Goal: Task Accomplishment & Management: Manage account settings

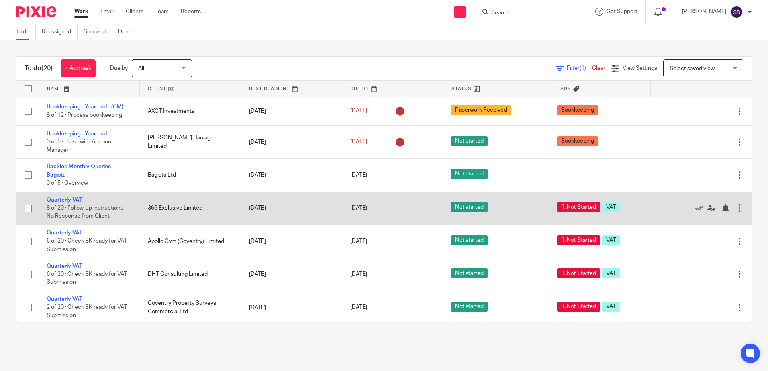
click at [67, 201] on link "Quarterly VAT" at bounding box center [65, 200] width 36 height 6
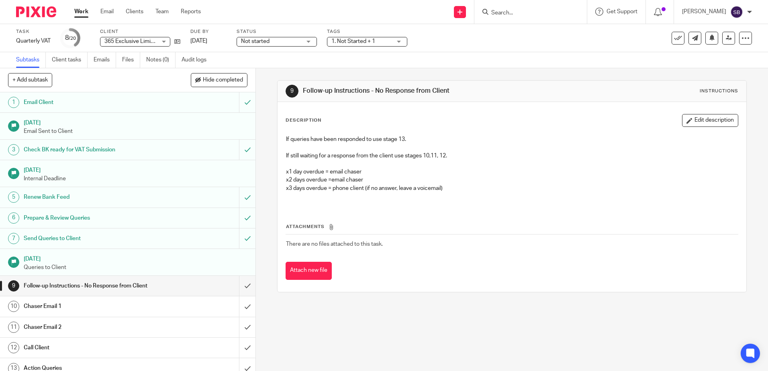
scroll to position [121, 0]
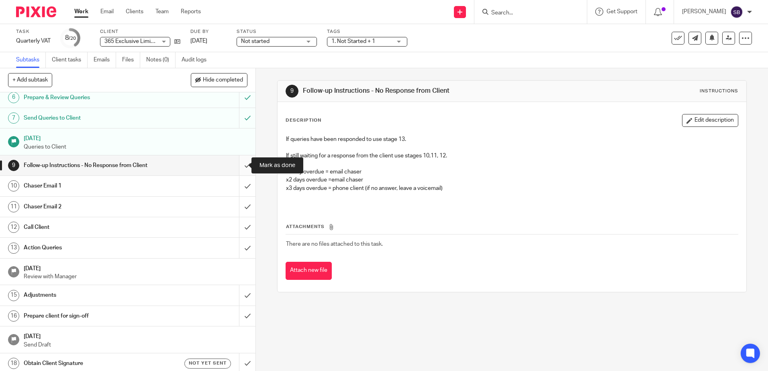
click at [237, 169] on input "submit" at bounding box center [128, 165] width 256 height 20
click at [240, 187] on input "submit" at bounding box center [128, 186] width 256 height 20
click at [240, 202] on input "submit" at bounding box center [128, 207] width 256 height 20
click at [244, 230] on input "submit" at bounding box center [128, 227] width 256 height 20
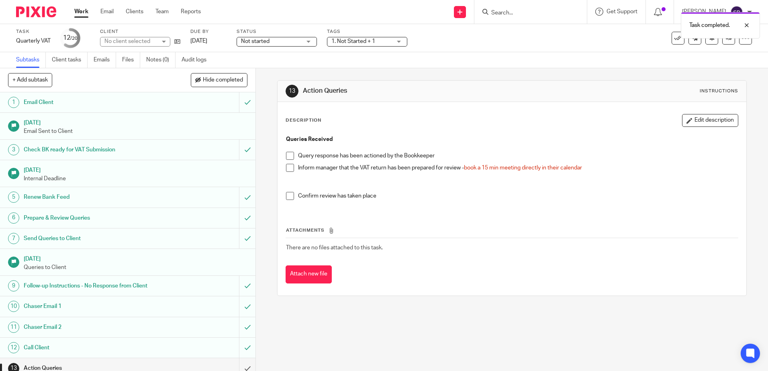
scroll to position [165, 0]
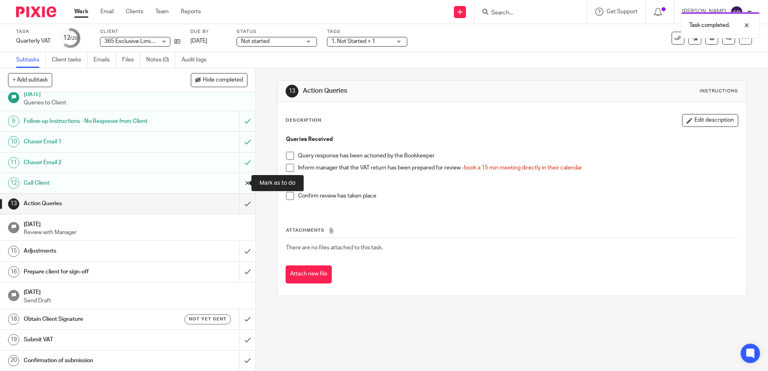
click at [239, 181] on input "submit" at bounding box center [128, 183] width 256 height 20
click at [234, 161] on input "submit" at bounding box center [128, 163] width 256 height 20
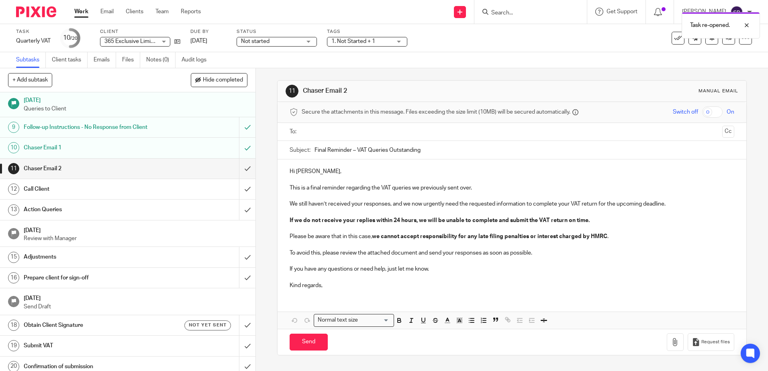
scroll to position [165, 0]
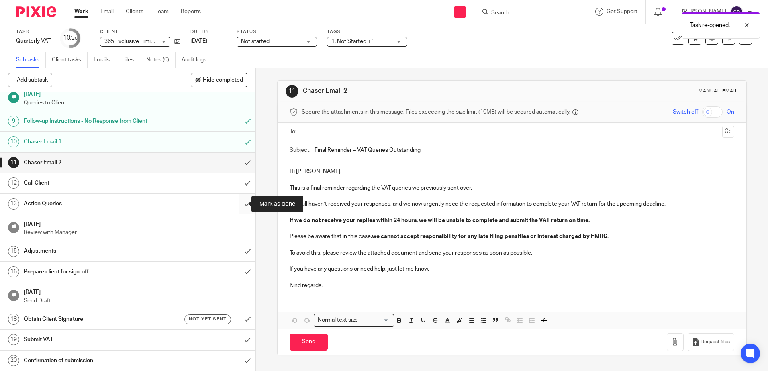
click at [237, 204] on input "submit" at bounding box center [128, 204] width 256 height 20
click at [84, 14] on link "Work" at bounding box center [81, 12] width 14 height 8
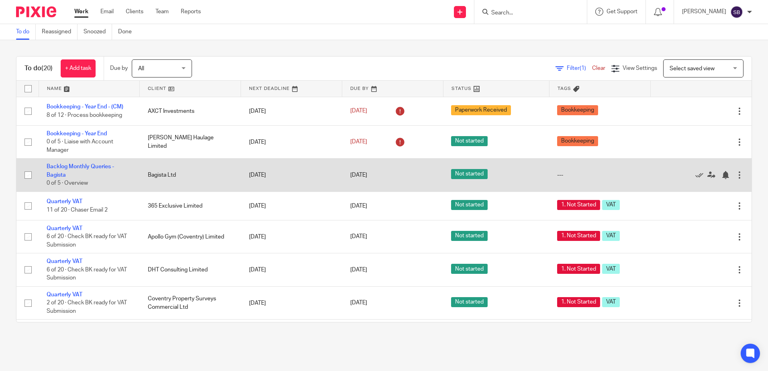
scroll to position [40, 0]
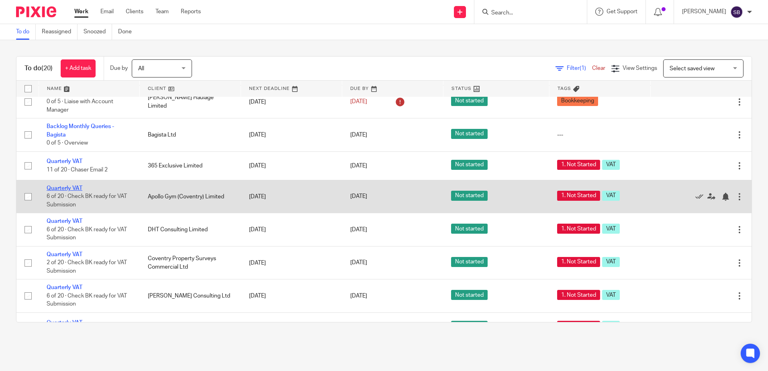
click at [61, 186] on link "Quarterly VAT" at bounding box center [65, 189] width 36 height 6
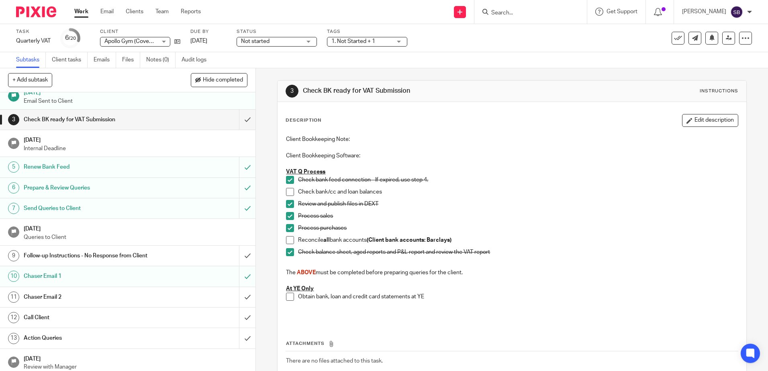
scroll to position [121, 0]
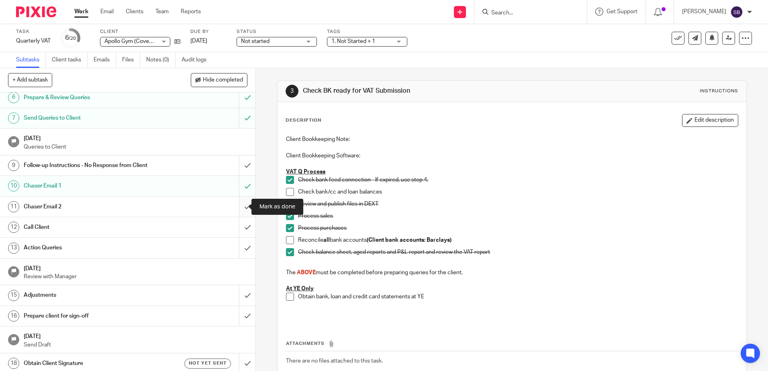
click at [241, 206] on input "submit" at bounding box center [128, 207] width 256 height 20
click at [235, 224] on input "submit" at bounding box center [128, 227] width 256 height 20
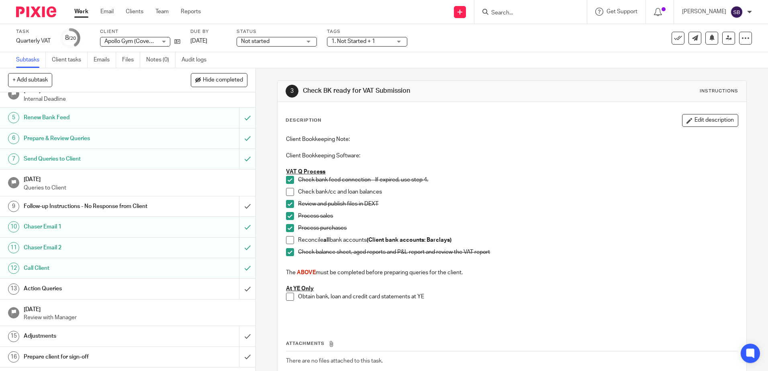
scroll to position [80, 0]
click at [523, 11] on input "Search" at bounding box center [527, 13] width 72 height 7
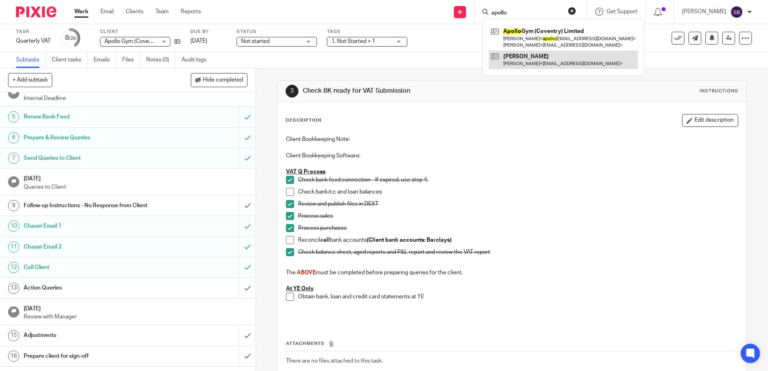
type input "apollo"
click at [548, 53] on link at bounding box center [563, 60] width 149 height 18
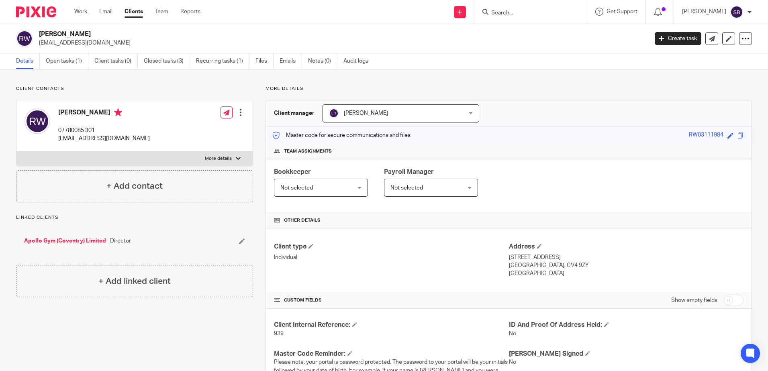
click at [532, 13] on input "Search" at bounding box center [527, 13] width 72 height 7
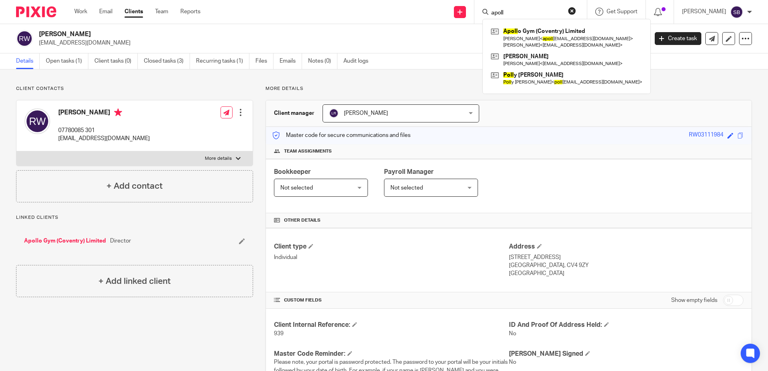
type input "apoll"
drag, startPoint x: 56, startPoint y: 140, endPoint x: 125, endPoint y: 139, distance: 68.7
click at [125, 139] on div "Ryan Willetts 07780085 301 ryanwilletts@hotmail.co.uk" at bounding box center [87, 125] width 125 height 43
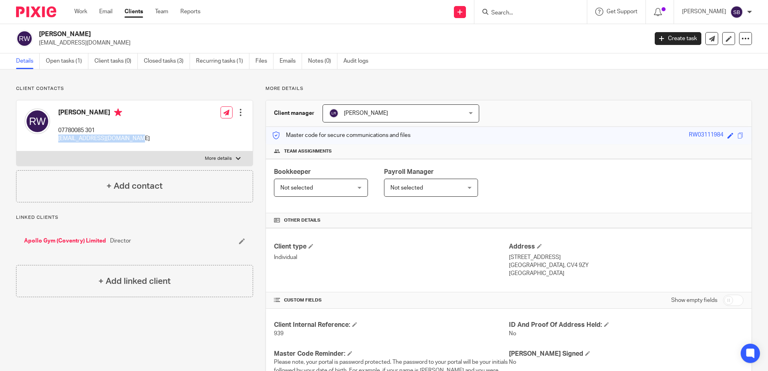
copy p "ryanwilletts@hotmail.co.uk"
click at [123, 82] on div "Client contacts Ryan Willetts 07780085 301 ryanwilletts@hotmail.co.uk Edit cont…" at bounding box center [384, 291] width 768 height 443
click at [82, 13] on link "Work" at bounding box center [80, 12] width 13 height 8
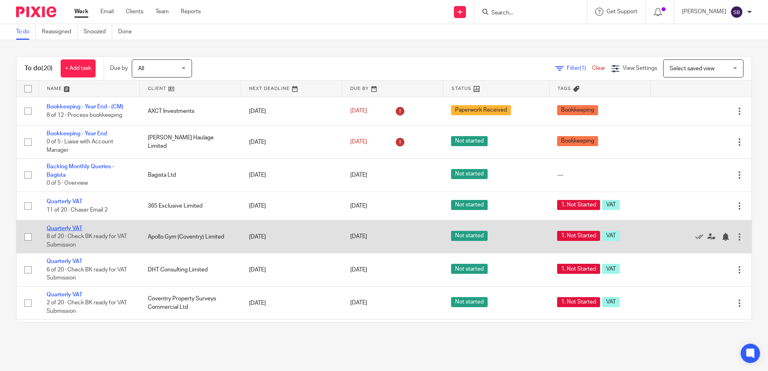
click at [71, 228] on link "Quarterly VAT" at bounding box center [65, 229] width 36 height 6
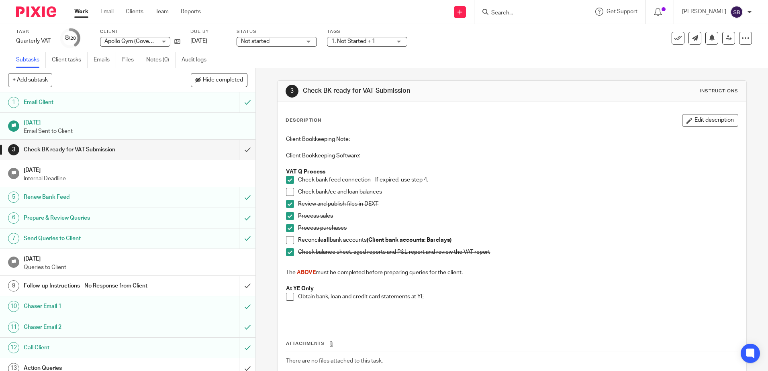
click at [87, 16] on link "Work" at bounding box center [81, 12] width 14 height 8
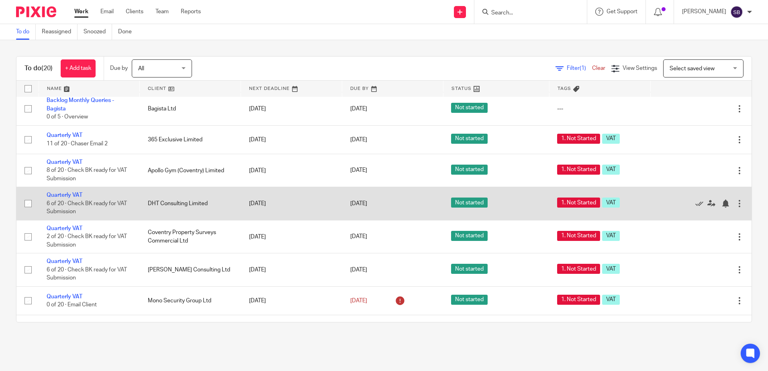
scroll to position [80, 0]
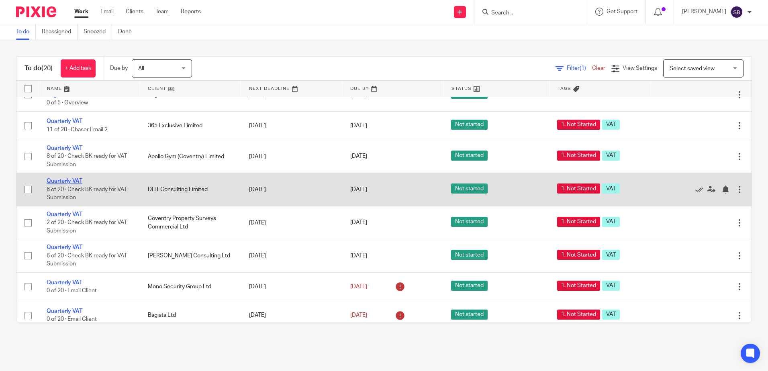
click at [58, 181] on link "Quarterly VAT" at bounding box center [65, 181] width 36 height 6
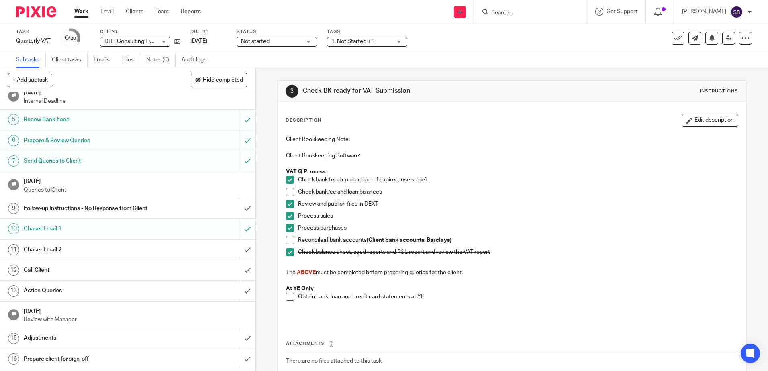
scroll to position [80, 0]
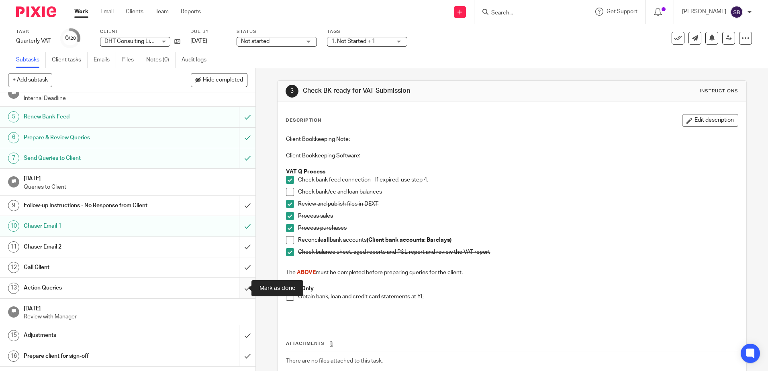
click at [239, 289] on input "submit" at bounding box center [128, 288] width 256 height 20
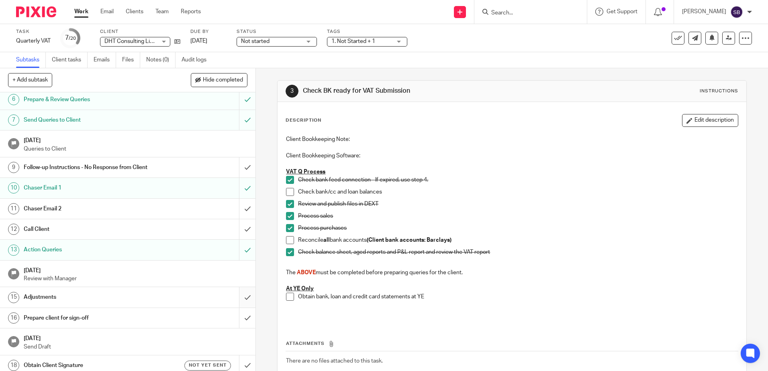
scroll to position [121, 0]
click at [290, 192] on span at bounding box center [290, 192] width 8 height 8
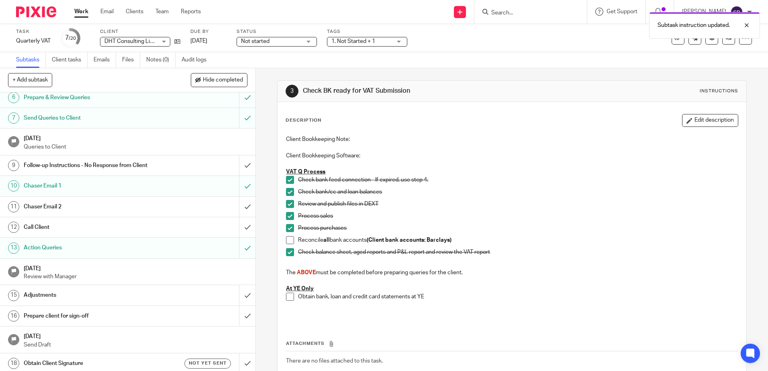
click at [288, 240] on span at bounding box center [290, 240] width 8 height 8
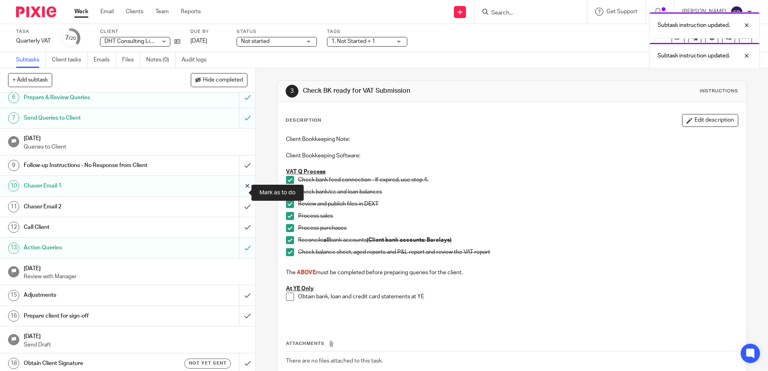
scroll to position [0, 0]
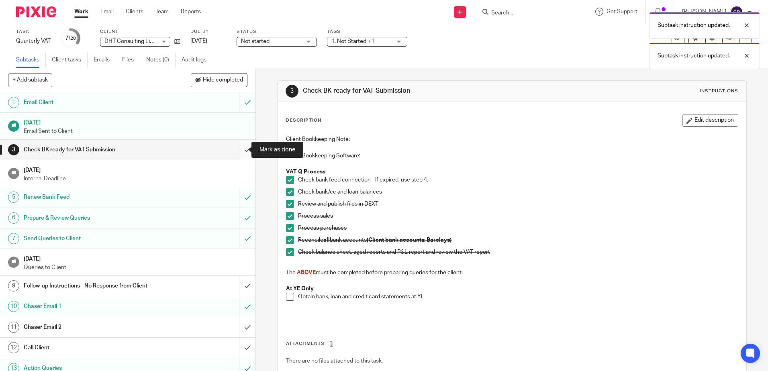
click at [241, 150] on input "submit" at bounding box center [128, 150] width 256 height 20
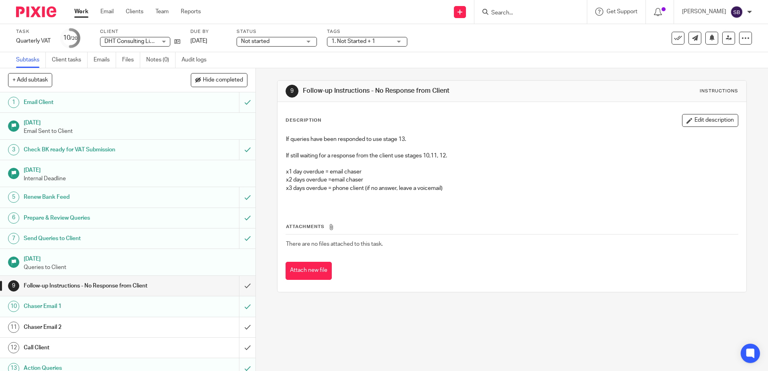
click at [80, 10] on link "Work" at bounding box center [81, 12] width 14 height 8
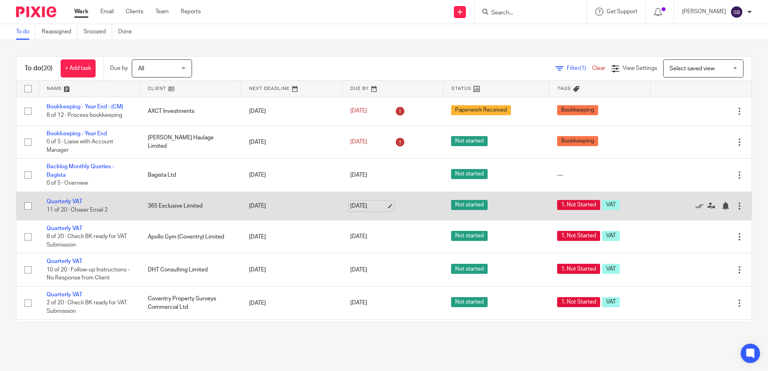
scroll to position [40, 0]
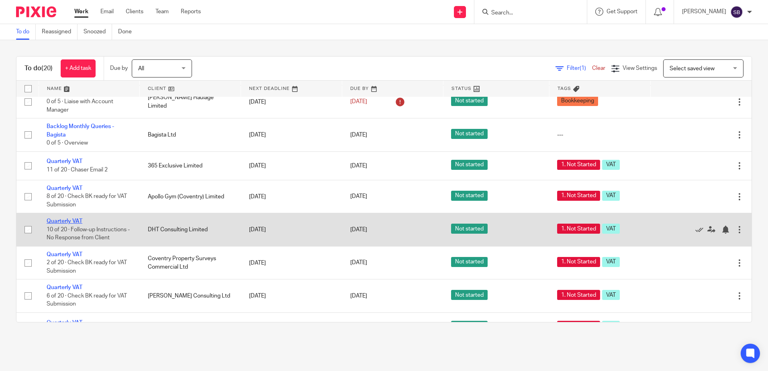
click at [61, 223] on link "Quarterly VAT" at bounding box center [65, 222] width 36 height 6
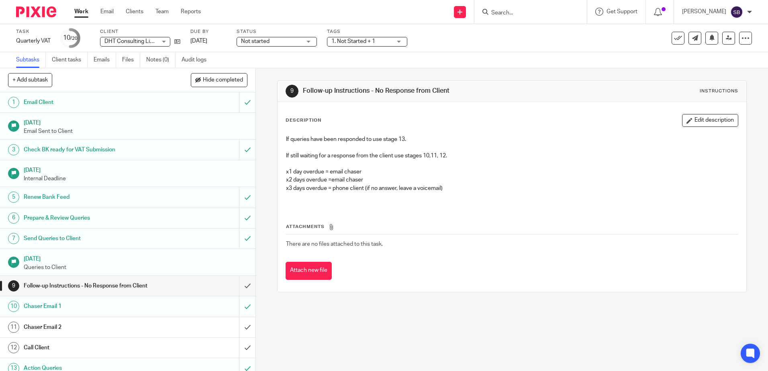
click at [65, 151] on h1 "Check BK ready for VAT Submission" at bounding box center [93, 150] width 138 height 12
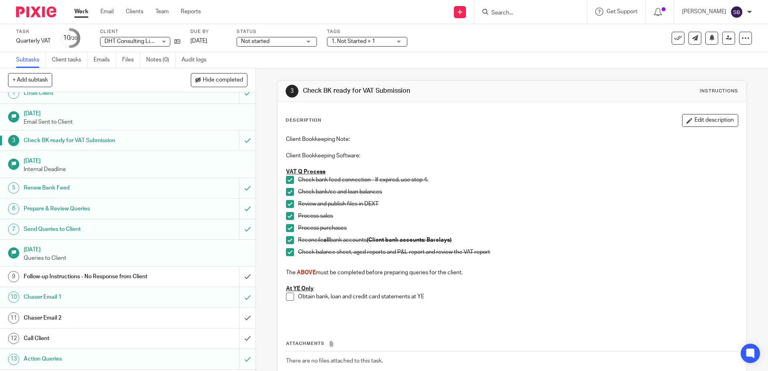
scroll to position [4, 0]
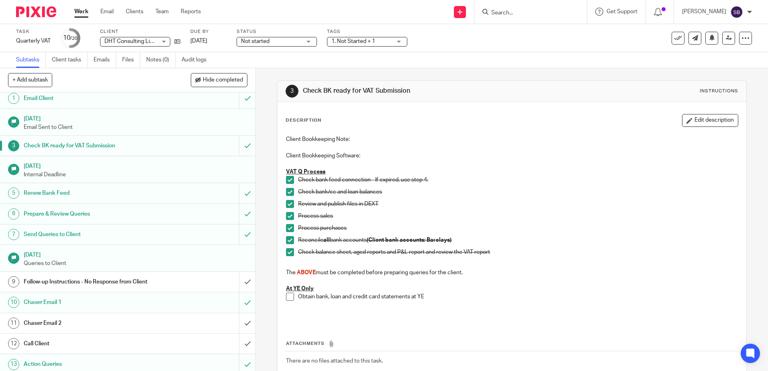
click at [79, 15] on link "Work" at bounding box center [81, 12] width 14 height 8
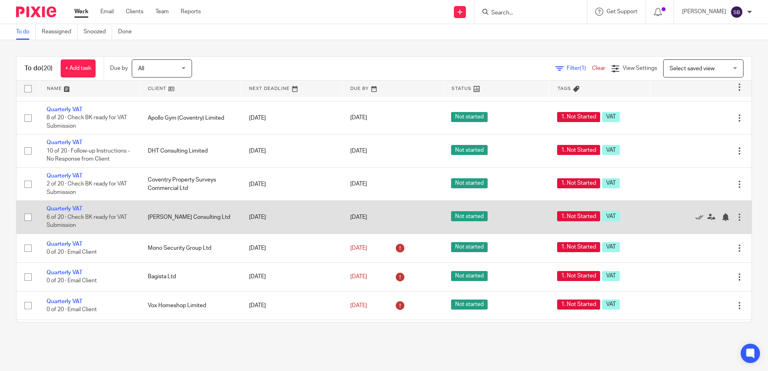
scroll to position [121, 0]
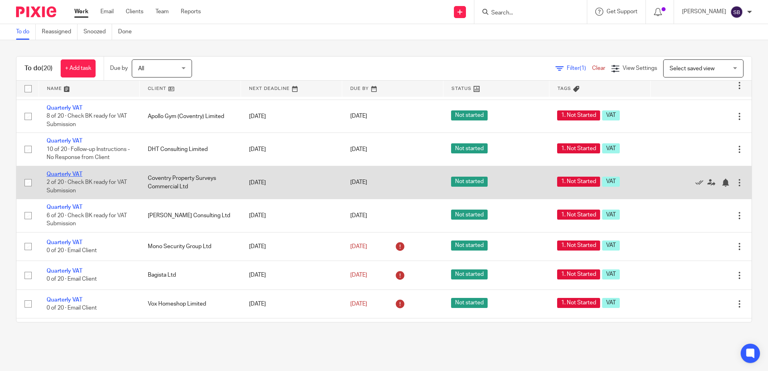
click at [71, 174] on link "Quarterly VAT" at bounding box center [65, 175] width 36 height 6
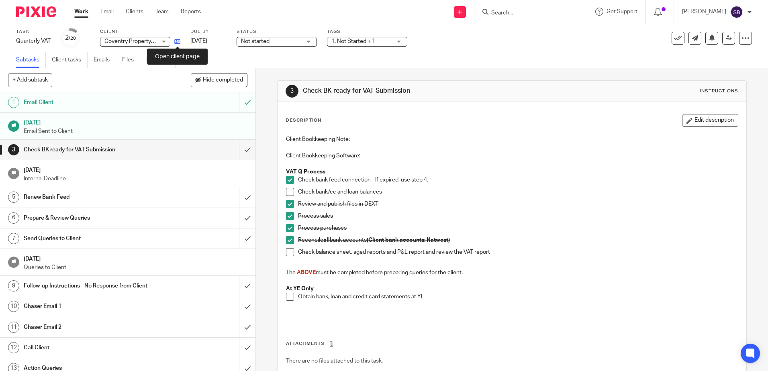
click at [176, 43] on icon at bounding box center [177, 42] width 6 height 6
click at [164, 43] on div "Coventry Property Surveys Commercial Ltd Coventry Property Surveys Commercial L…" at bounding box center [135, 42] width 70 height 10
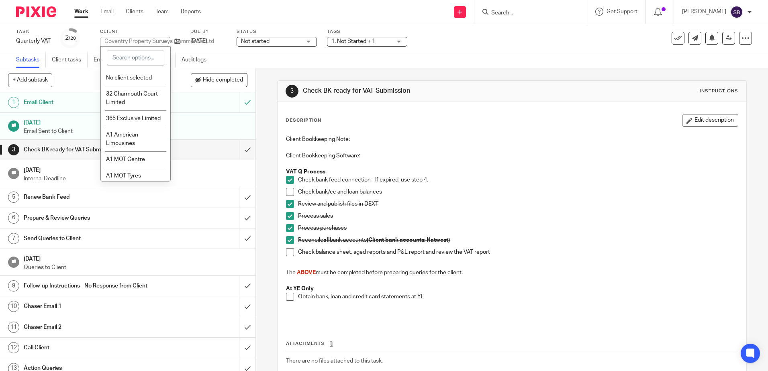
click at [166, 23] on div "Work Email Clients Team Reports Work Email Clients Team Reports Settings" at bounding box center [139, 12] width 147 height 24
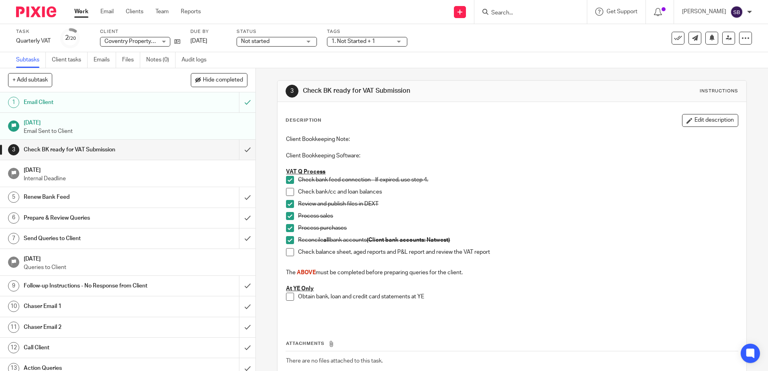
click at [291, 254] on span at bounding box center [290, 252] width 8 height 8
click at [237, 217] on input "submit" at bounding box center [128, 218] width 256 height 20
click at [241, 236] on input "submit" at bounding box center [128, 239] width 256 height 20
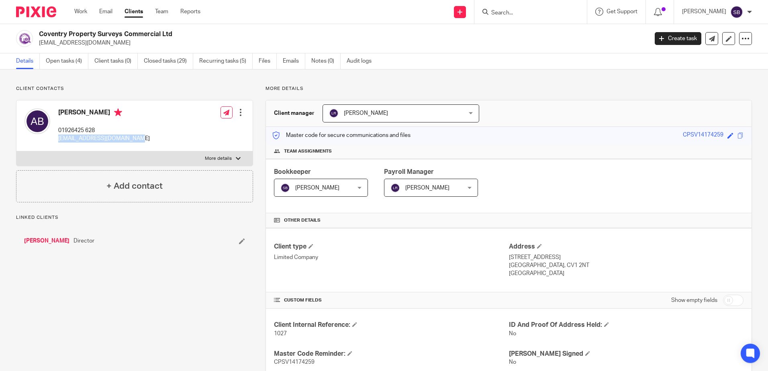
drag, startPoint x: 56, startPoint y: 138, endPoint x: 134, endPoint y: 139, distance: 77.5
click at [134, 139] on div "Antony Bruce 01926425 628 cpsltdcommercial@gmail.com" at bounding box center [87, 125] width 125 height 43
copy p "cpsltdcommercial@gmail.com"
click at [289, 60] on link "Emails" at bounding box center [294, 61] width 22 height 16
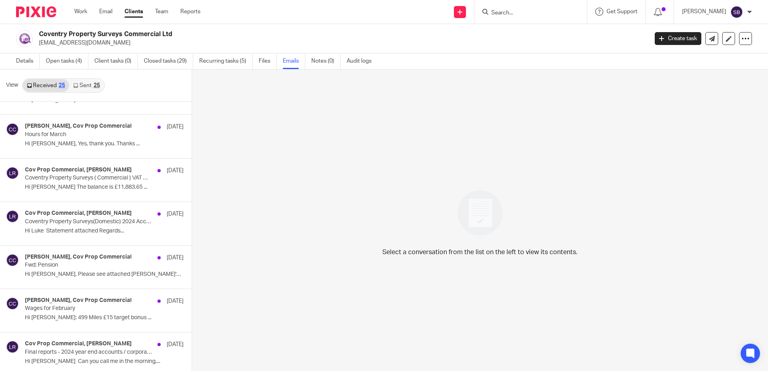
scroll to position [40, 0]
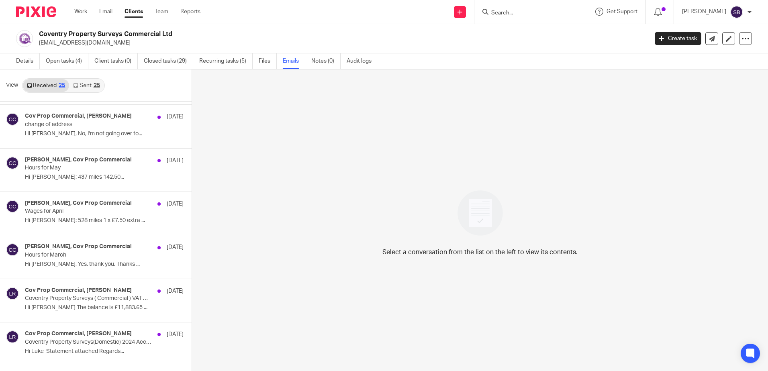
click at [92, 87] on link "Sent 25" at bounding box center [86, 85] width 35 height 13
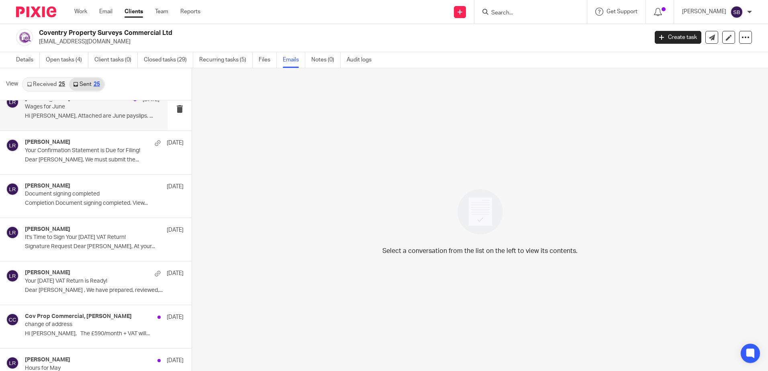
scroll to position [0, 0]
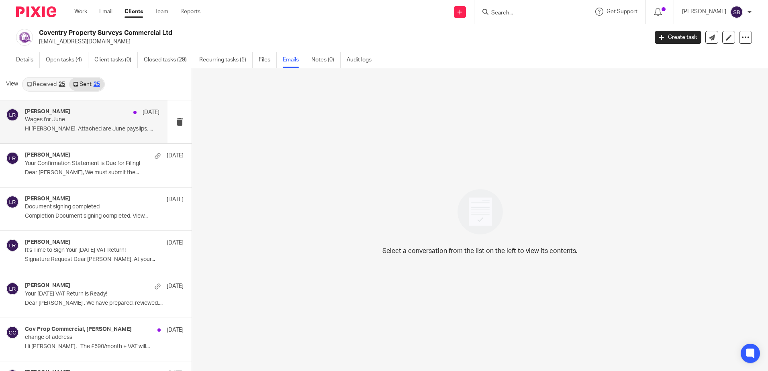
click at [108, 135] on div "Luke Racovita 30 Jun Wages for June Hi Jane, Attached are June payslips. ..." at bounding box center [92, 121] width 135 height 27
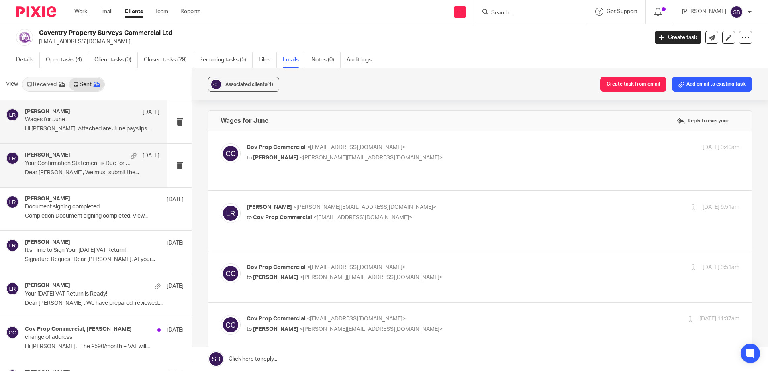
click at [106, 180] on div "Luke Racovita 17 Jun Your Confirmation Statement is Due for Filing! Dear Antony…" at bounding box center [84, 165] width 168 height 43
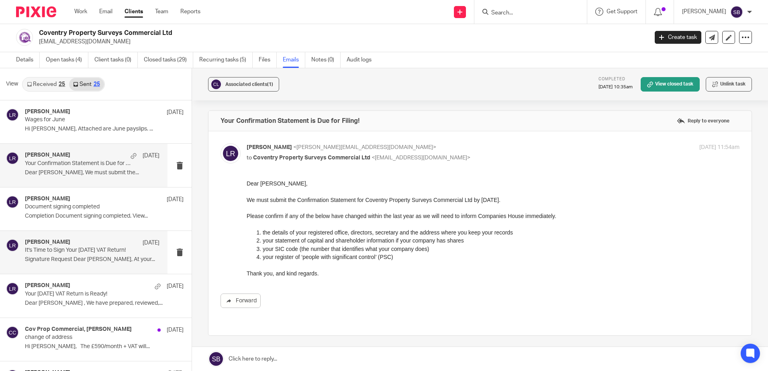
click at [117, 261] on p "Signature Request Dear Antony, At your..." at bounding box center [92, 259] width 135 height 7
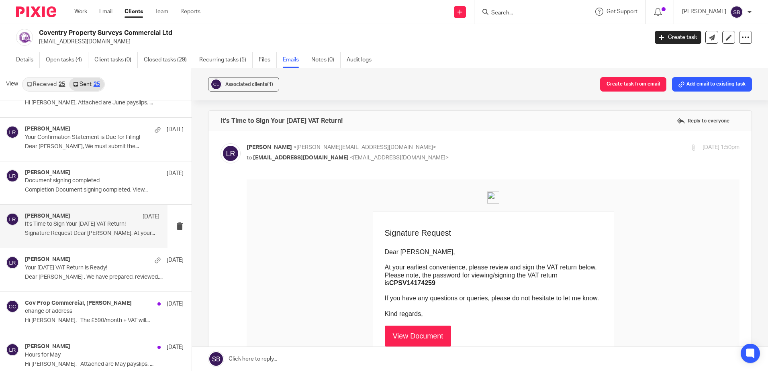
scroll to position [40, 0]
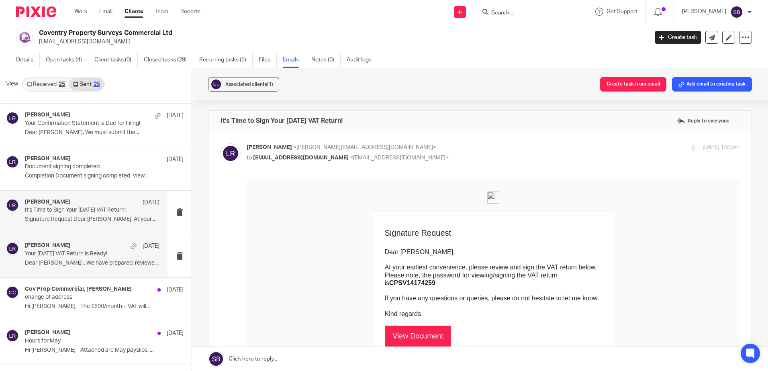
click at [114, 260] on p "Dear Antony , We have prepared, reviewed,..." at bounding box center [92, 263] width 135 height 7
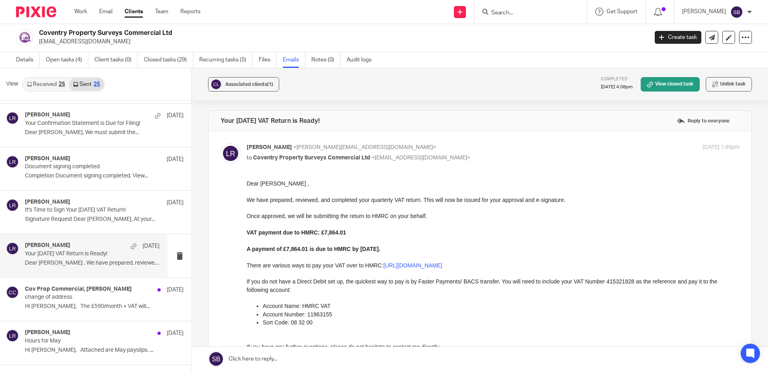
scroll to position [80, 0]
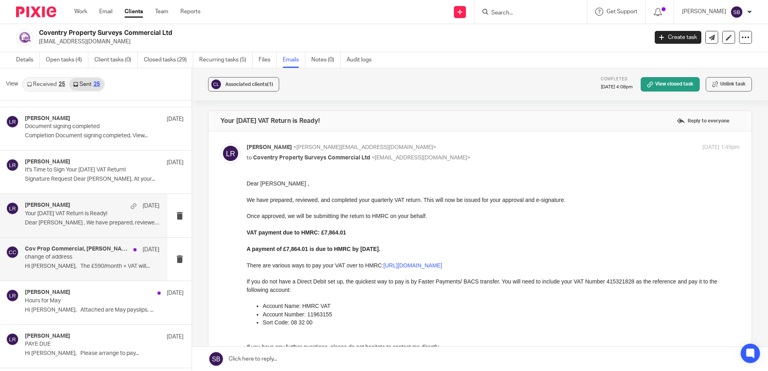
click at [112, 266] on p "Hi Antony, The £590/month + VAT will..." at bounding box center [92, 266] width 135 height 7
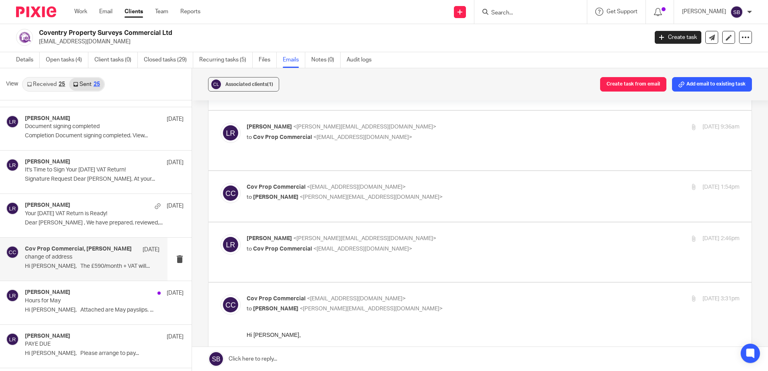
click at [446, 245] on p "to Cov Prop Commercial <cpsltdcommercial@gmail.com>" at bounding box center [411, 249] width 329 height 8
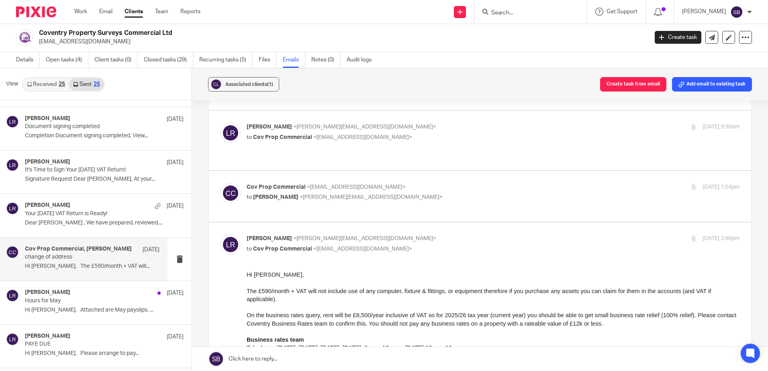
scroll to position [0, 0]
click at [446, 245] on p "to Cov Prop Commercial <cpsltdcommercial@gmail.com>" at bounding box center [411, 249] width 329 height 8
checkbox input "false"
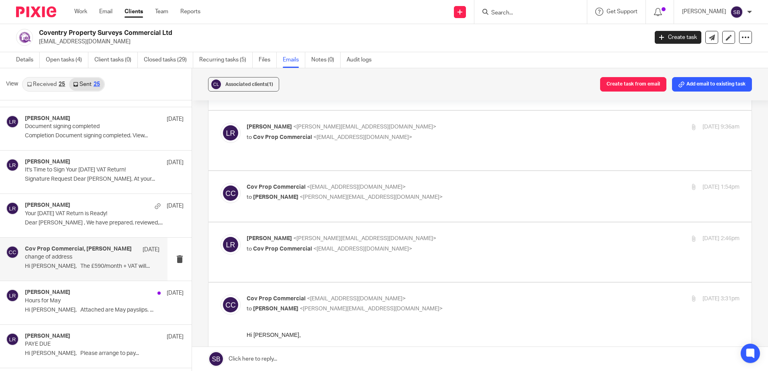
click at [413, 193] on p "to Luke Racovita <luke@sachdevs-ca.com>" at bounding box center [411, 197] width 329 height 8
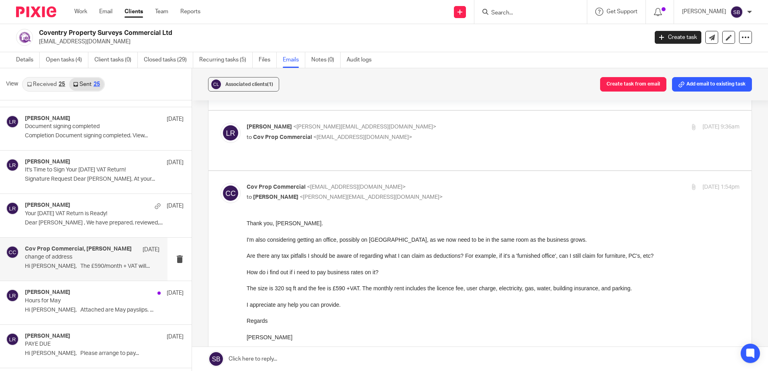
click at [413, 193] on p "to Luke Racovita <luke@sachdevs-ca.com>" at bounding box center [411, 197] width 329 height 8
checkbox input "false"
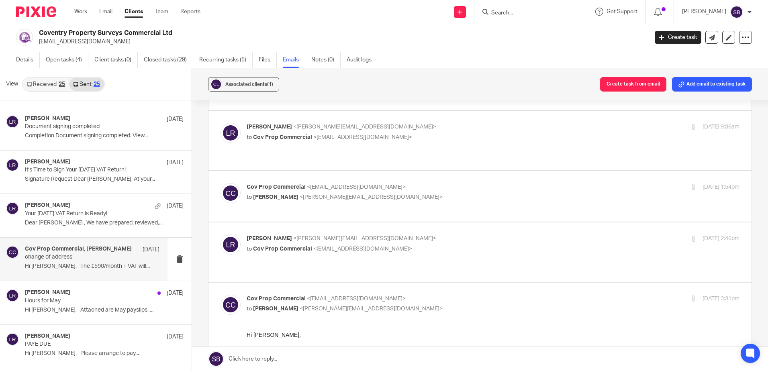
click at [439, 123] on p "Luke Racovita <luke@sachdevs-ca.com>" at bounding box center [411, 127] width 329 height 8
checkbox input "true"
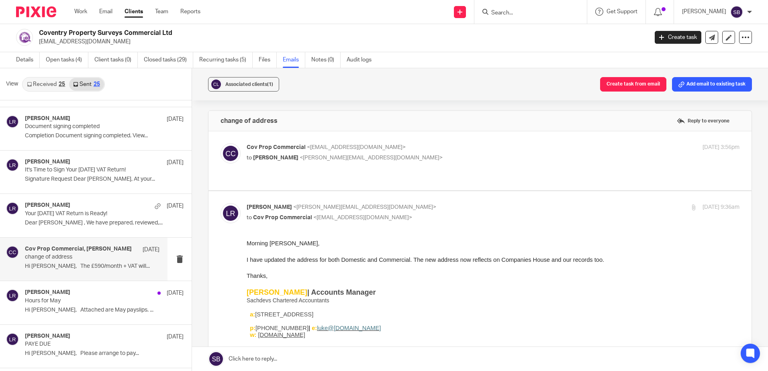
click at [412, 150] on p "Cov Prop Commercial <cpsltdcommercial@gmail.com>" at bounding box center [411, 147] width 329 height 8
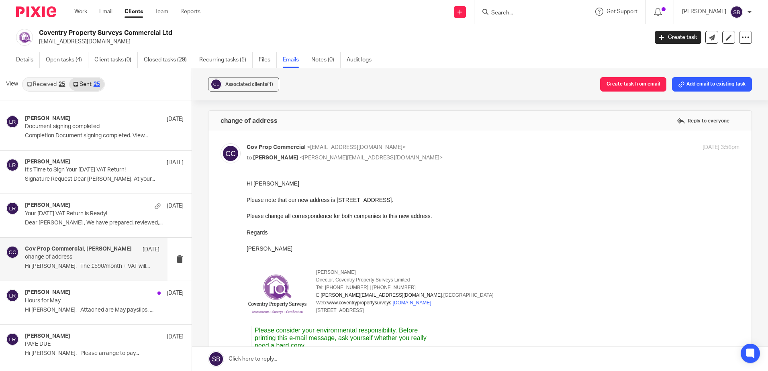
click at [413, 154] on p "to Luke Racovita <luke@sachdevs-ca.com>" at bounding box center [411, 158] width 329 height 8
checkbox input "false"
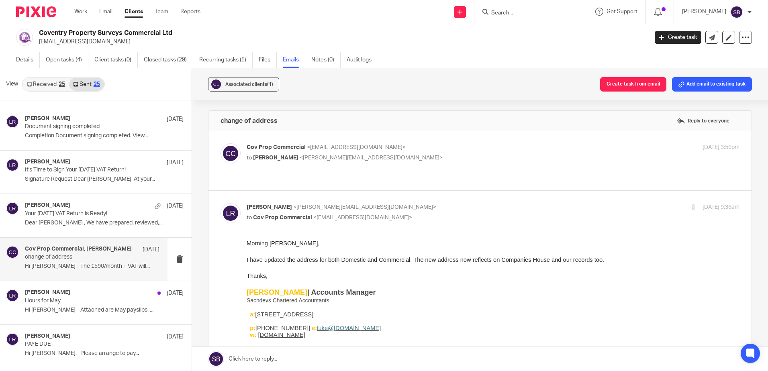
click at [116, 41] on p "cpsltdcommercial@gmail.com" at bounding box center [341, 42] width 604 height 8
drag, startPoint x: 115, startPoint y: 42, endPoint x: 39, endPoint y: 46, distance: 76.0
click at [39, 46] on div "Coventry Property Surveys Commercial Ltd cpsltdcommercial@gmail.com Create task…" at bounding box center [384, 37] width 768 height 29
copy p "cpsltdcommercial@gmail.com"
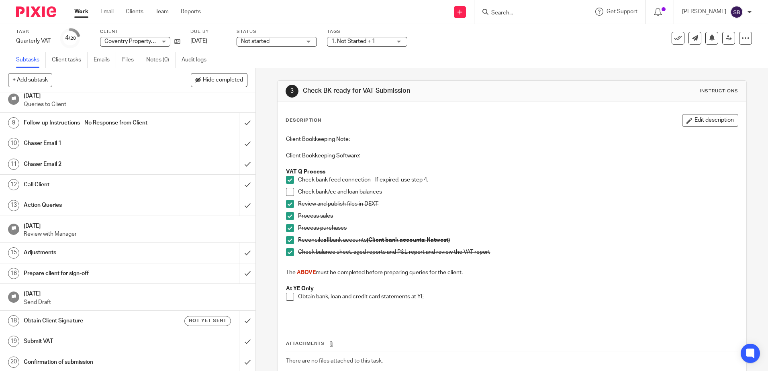
scroll to position [165, 0]
click at [78, 13] on link "Work" at bounding box center [81, 12] width 14 height 8
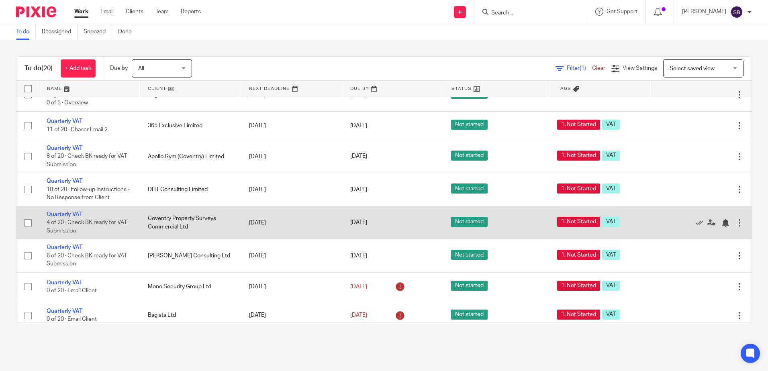
scroll to position [121, 0]
